Goal: Check status: Check status

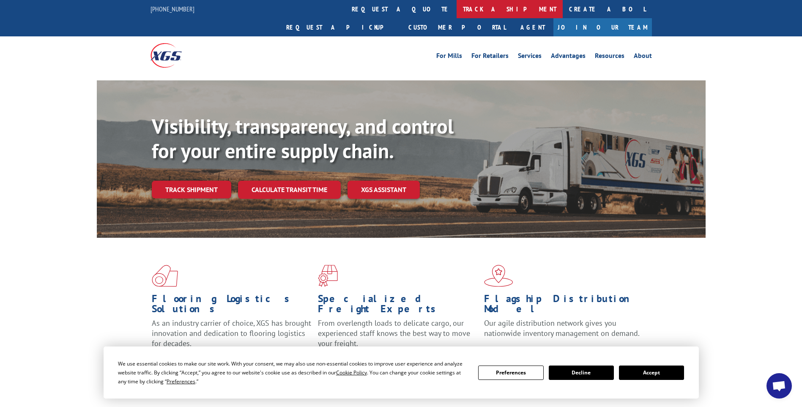
click at [456, 6] on link "track a shipment" at bounding box center [509, 9] width 106 height 18
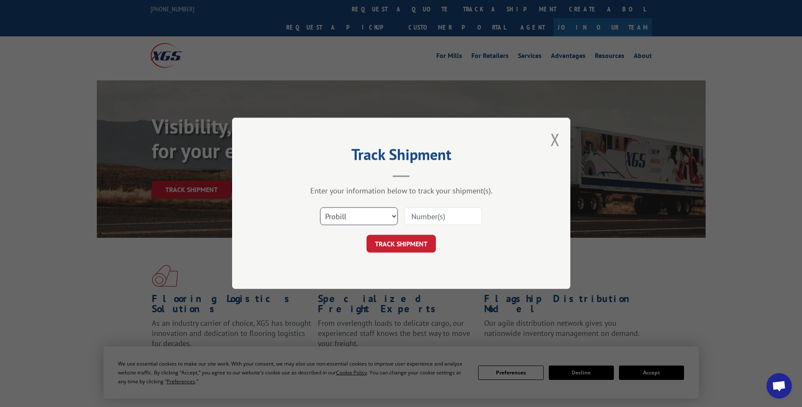
drag, startPoint x: 356, startPoint y: 217, endPoint x: 351, endPoint y: 225, distance: 9.5
click at [356, 217] on select "Select category... Probill BOL PO" at bounding box center [359, 216] width 78 height 18
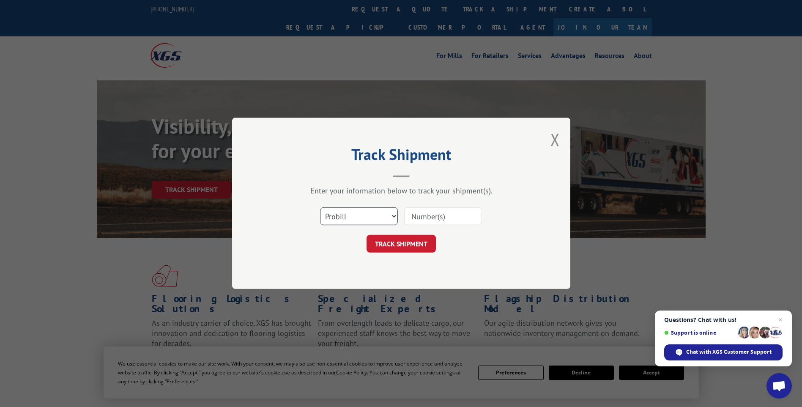
select select "po"
click at [320, 207] on select "Select category... Probill BOL PO" at bounding box center [359, 216] width 78 height 18
click at [412, 217] on input at bounding box center [443, 216] width 78 height 18
type input "TU006576"
click button "TRACK SHIPMENT" at bounding box center [400, 244] width 69 height 18
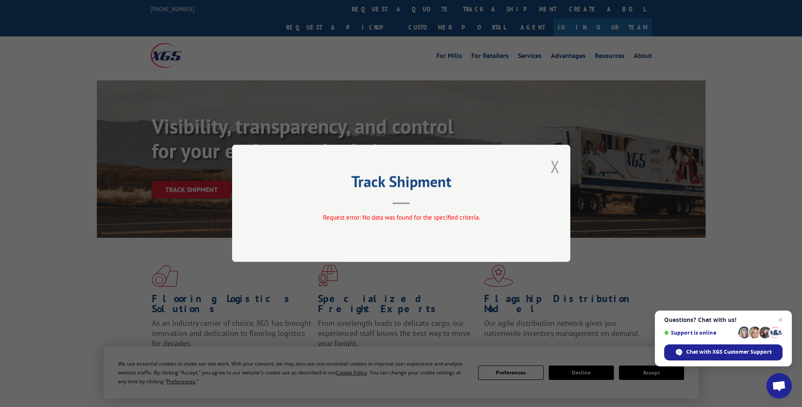
click at [554, 164] on button "Close modal" at bounding box center [554, 166] width 9 height 22
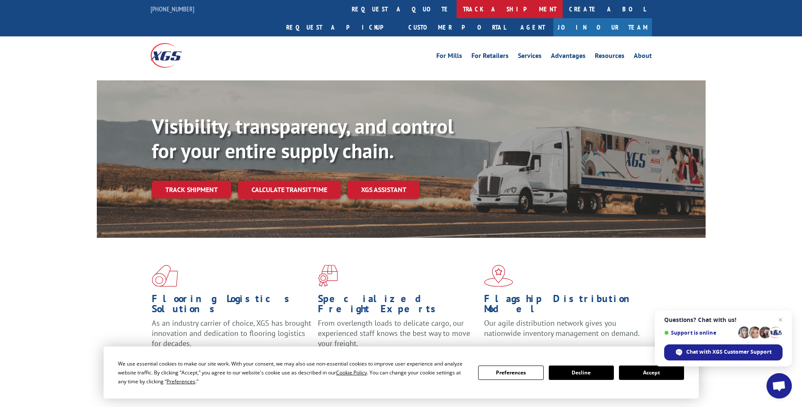
click at [456, 10] on link "track a shipment" at bounding box center [509, 9] width 106 height 18
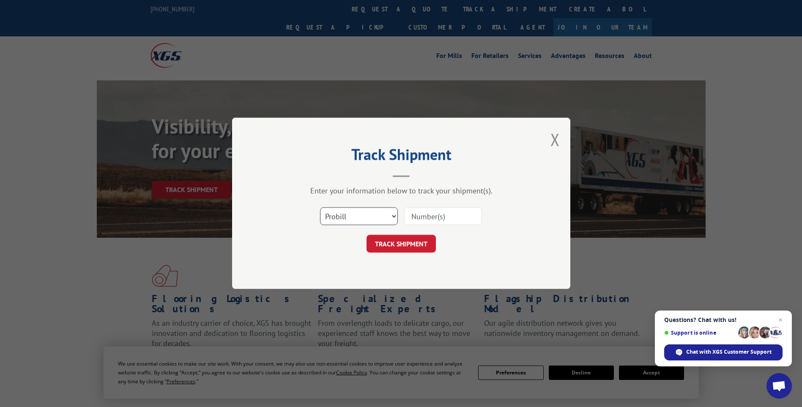
drag, startPoint x: 349, startPoint y: 215, endPoint x: 349, endPoint y: 226, distance: 11.4
click at [349, 215] on select "Select category... Probill BOL PO" at bounding box center [359, 216] width 78 height 18
select select "po"
click at [320, 207] on select "Select category... Probill BOL PO" at bounding box center [359, 216] width 78 height 18
click at [439, 217] on input at bounding box center [443, 216] width 78 height 18
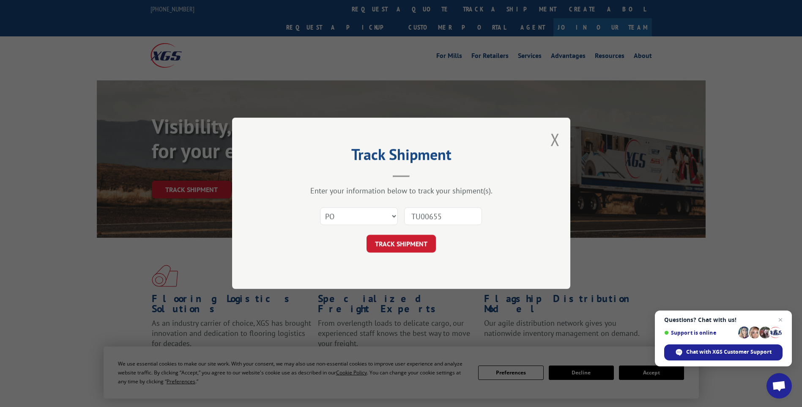
type input "TU006557"
click button "TRACK SHIPMENT" at bounding box center [400, 244] width 69 height 18
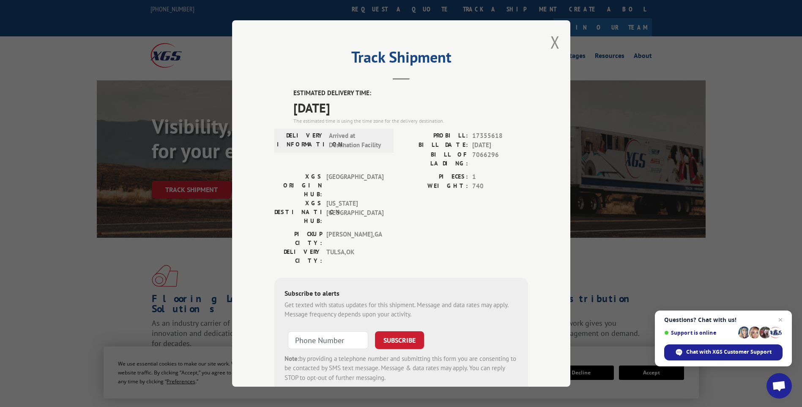
click at [481, 155] on span "7066296" at bounding box center [500, 159] width 56 height 18
copy span "7066296"
click at [553, 42] on button "Close modal" at bounding box center [554, 42] width 9 height 22
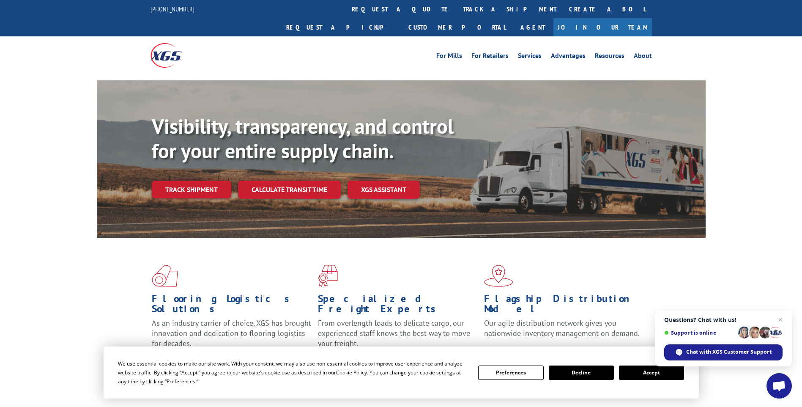
drag, startPoint x: 363, startPoint y: 6, endPoint x: 374, endPoint y: 25, distance: 21.4
click at [456, 6] on link "track a shipment" at bounding box center [509, 9] width 106 height 18
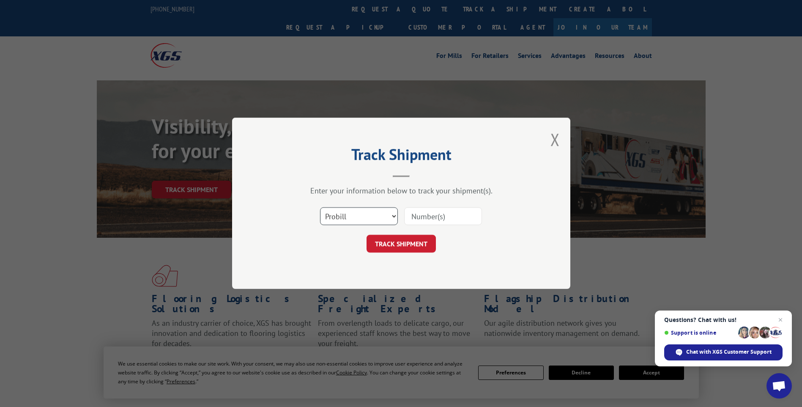
click at [341, 216] on select "Select category... Probill BOL PO" at bounding box center [359, 216] width 78 height 18
select select "po"
click at [320, 207] on select "Select category... Probill BOL PO" at bounding box center [359, 216] width 78 height 18
click at [449, 218] on input at bounding box center [443, 216] width 78 height 18
type input "TU006440"
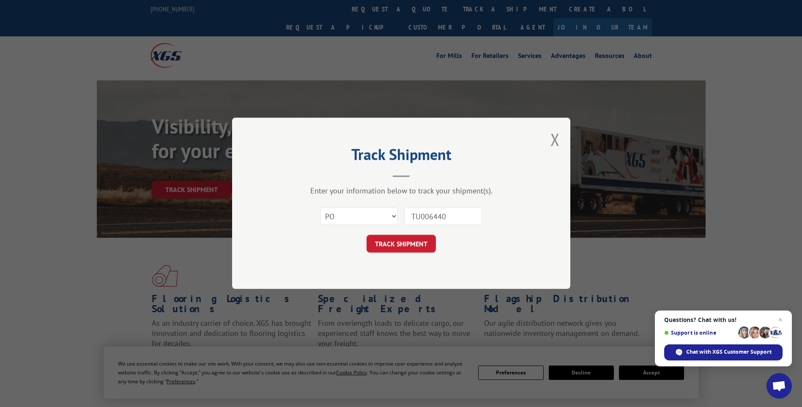
click button "TRACK SHIPMENT" at bounding box center [400, 244] width 69 height 18
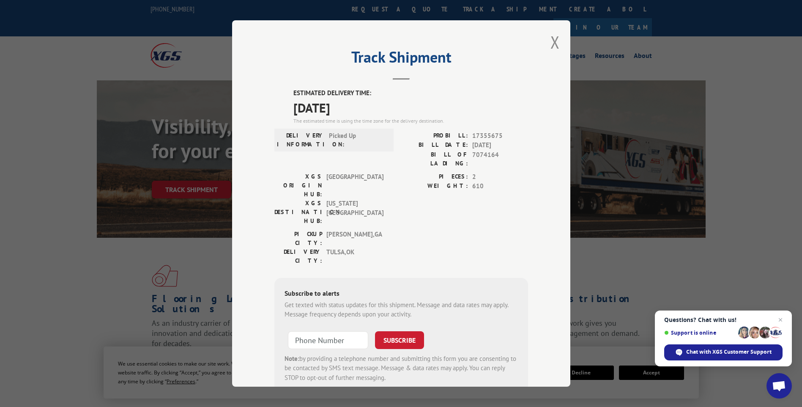
click at [481, 156] on span "7074164" at bounding box center [500, 159] width 56 height 18
copy span "7074164"
click at [552, 40] on button "Close modal" at bounding box center [554, 42] width 9 height 22
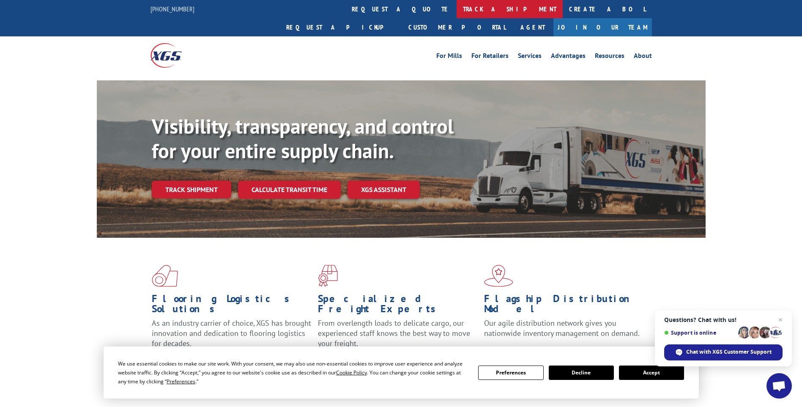
click at [456, 10] on link "track a shipment" at bounding box center [509, 9] width 106 height 18
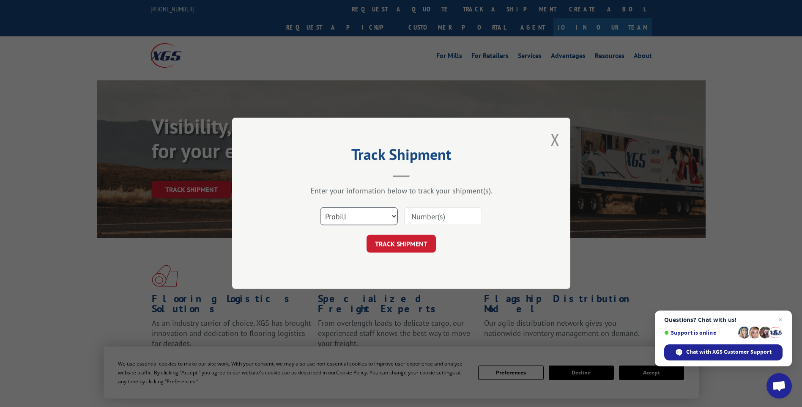
drag, startPoint x: 338, startPoint y: 217, endPoint x: 336, endPoint y: 222, distance: 5.1
click at [338, 217] on select "Select category... Probill BOL PO" at bounding box center [359, 216] width 78 height 18
select select "po"
click at [320, 207] on select "Select category... Probill BOL PO" at bounding box center [359, 216] width 78 height 18
click at [467, 220] on input at bounding box center [443, 216] width 78 height 18
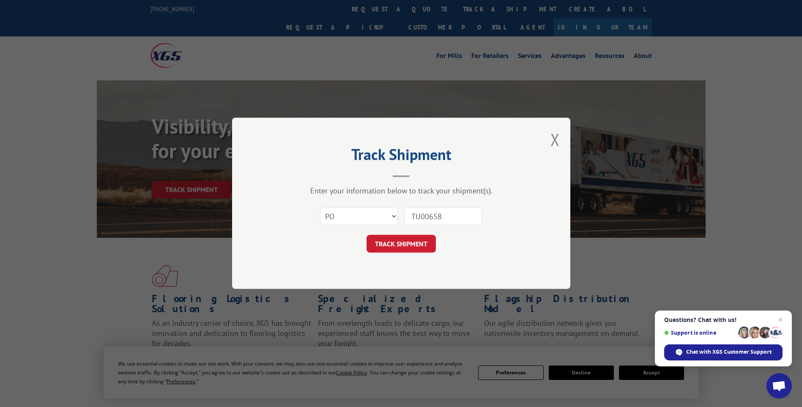
type input "TU006583"
click button "TRACK SHIPMENT" at bounding box center [400, 244] width 69 height 18
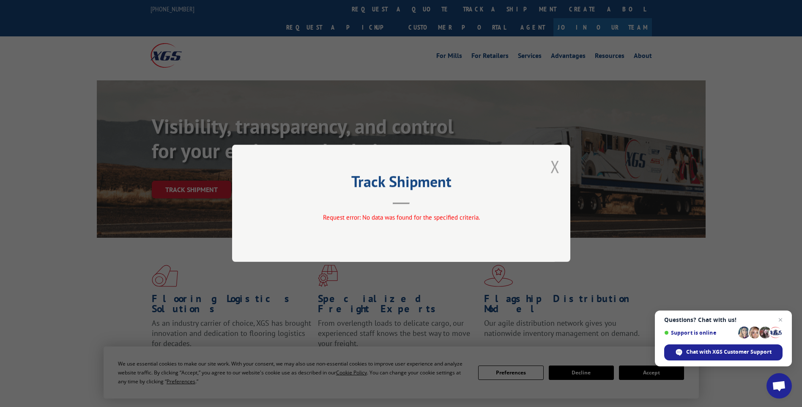
click at [554, 165] on button "Close modal" at bounding box center [554, 166] width 9 height 22
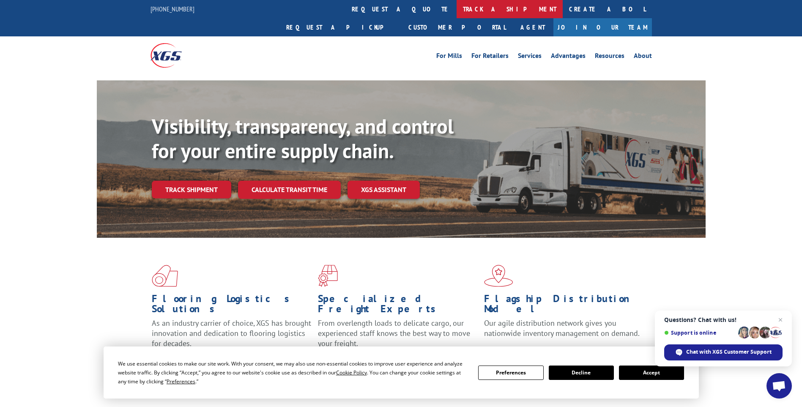
click at [456, 8] on link "track a shipment" at bounding box center [509, 9] width 106 height 18
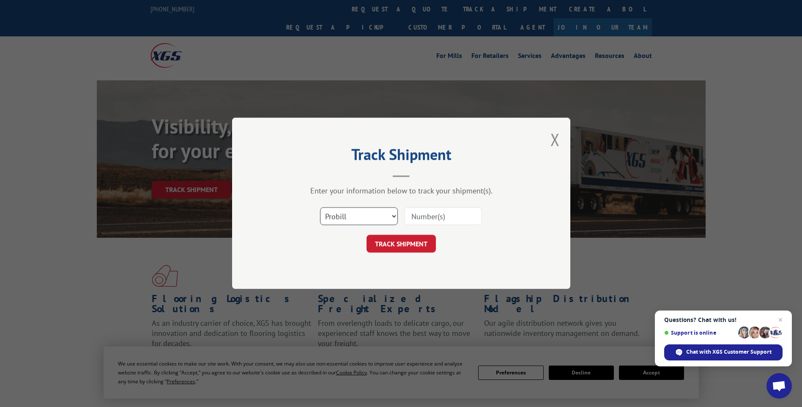
click at [346, 218] on select "Select category... Probill BOL PO" at bounding box center [359, 216] width 78 height 18
select select "po"
click at [320, 207] on select "Select category... Probill BOL PO" at bounding box center [359, 216] width 78 height 18
click at [418, 214] on input at bounding box center [443, 216] width 78 height 18
type input "TU006590"
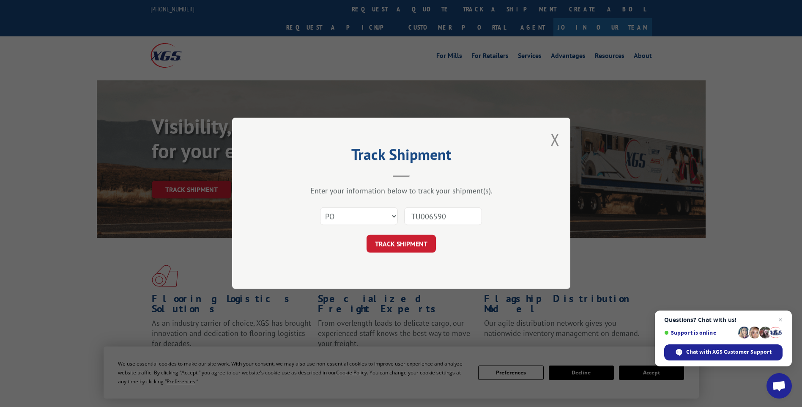
click button "TRACK SHIPMENT" at bounding box center [400, 244] width 69 height 18
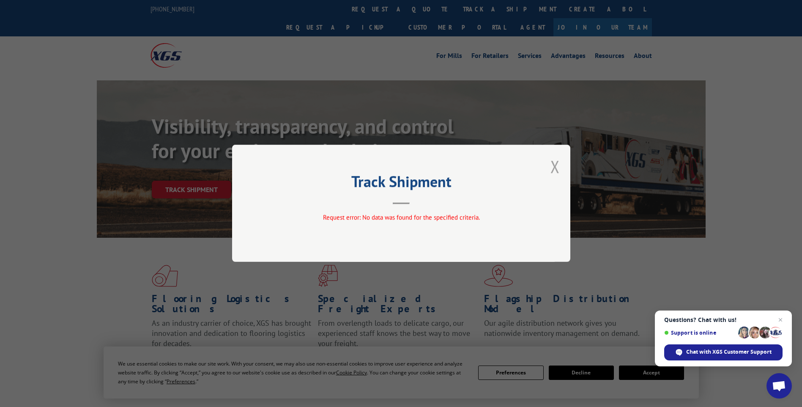
click at [555, 165] on button "Close modal" at bounding box center [554, 166] width 9 height 22
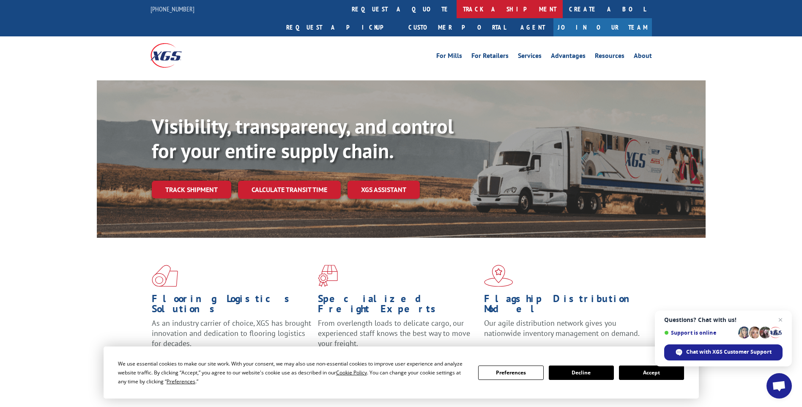
click at [456, 9] on link "track a shipment" at bounding box center [509, 9] width 106 height 18
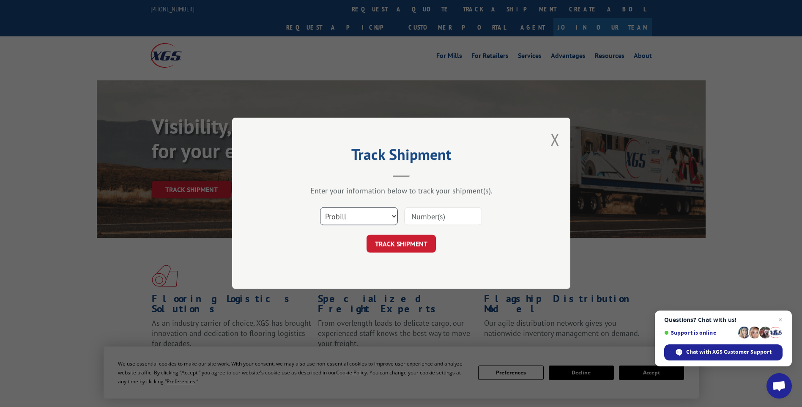
click at [369, 215] on select "Select category... Probill BOL PO" at bounding box center [359, 216] width 78 height 18
select select "po"
click at [320, 207] on select "Select category... Probill BOL PO" at bounding box center [359, 216] width 78 height 18
click at [416, 216] on input at bounding box center [443, 216] width 78 height 18
type input "TU006607"
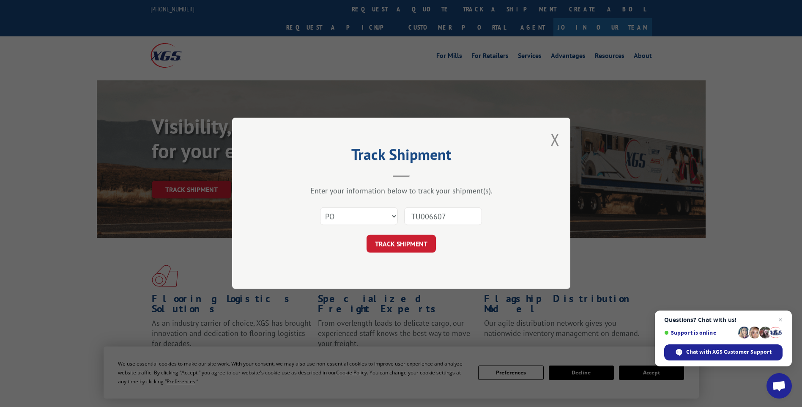
click button "TRACK SHIPMENT" at bounding box center [400, 244] width 69 height 18
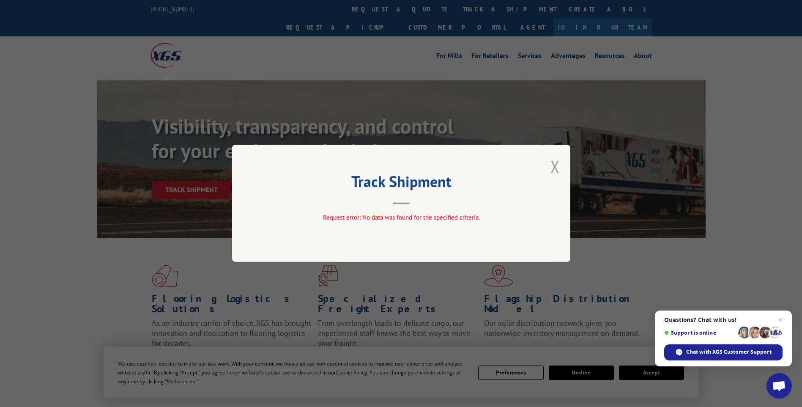
click at [553, 164] on button "Close modal" at bounding box center [554, 166] width 9 height 22
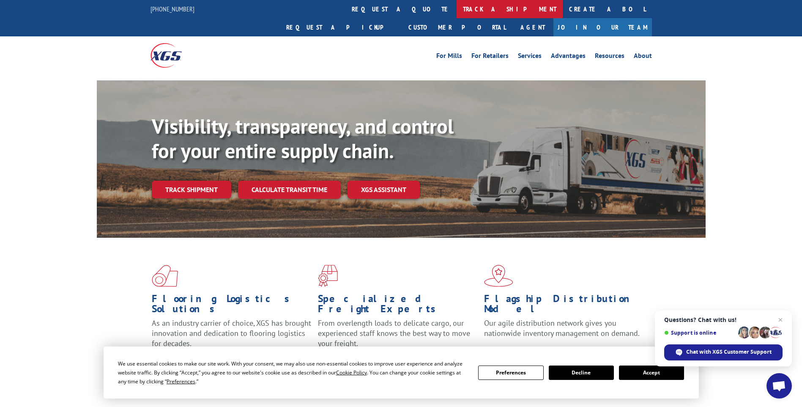
click at [456, 6] on link "track a shipment" at bounding box center [509, 9] width 106 height 18
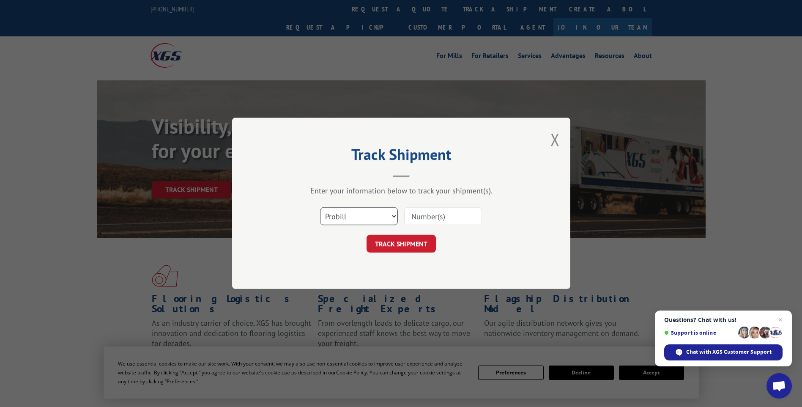
click at [343, 216] on select "Select category... Probill BOL PO" at bounding box center [359, 216] width 78 height 18
select select "po"
click at [320, 207] on select "Select category... Probill BOL PO" at bounding box center [359, 216] width 78 height 18
click at [440, 211] on input at bounding box center [443, 216] width 78 height 18
type input "TU006024"
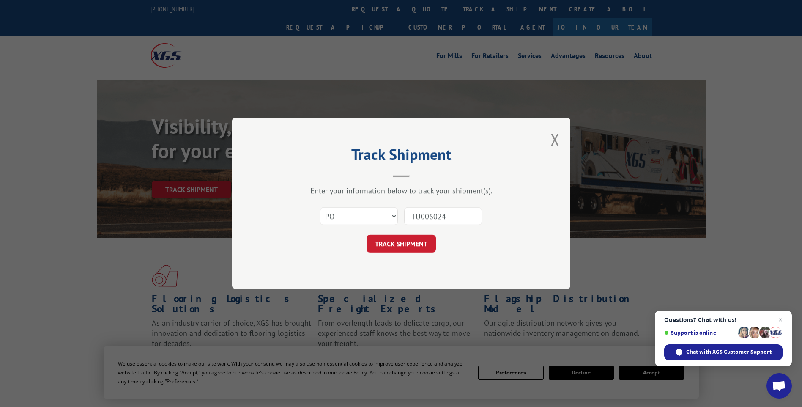
click button "TRACK SHIPMENT" at bounding box center [400, 244] width 69 height 18
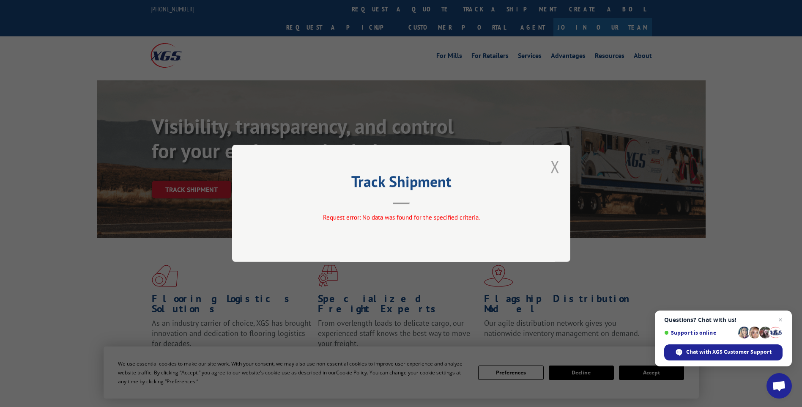
click at [556, 163] on button "Close modal" at bounding box center [554, 166] width 9 height 22
